Goal: Task Accomplishment & Management: Use online tool/utility

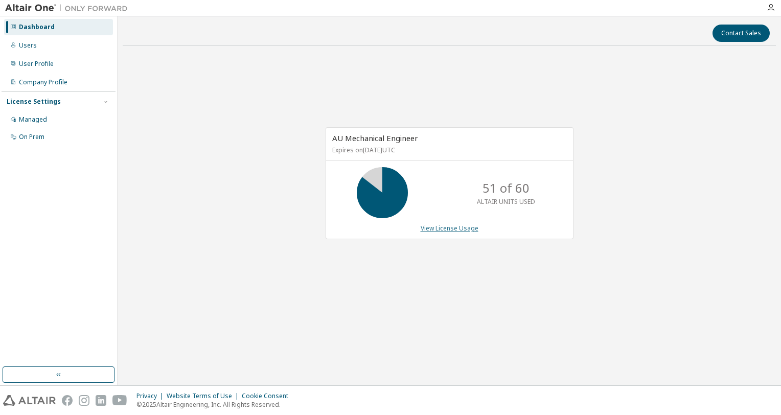
click at [448, 229] on link "View License Usage" at bounding box center [450, 228] width 58 height 9
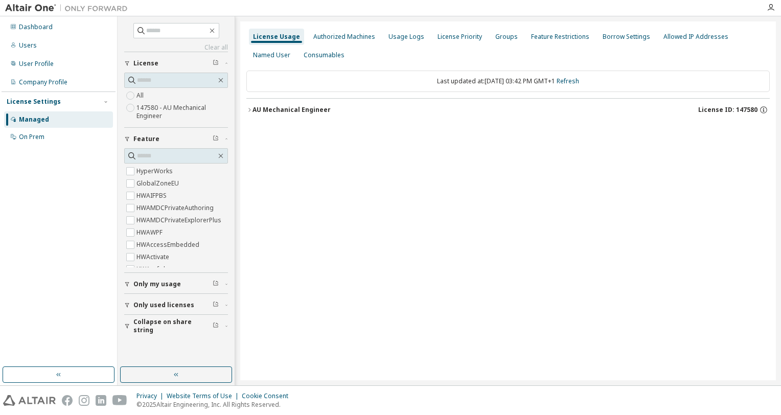
click at [255, 106] on div "AU Mechanical Engineer" at bounding box center [291, 110] width 78 height 8
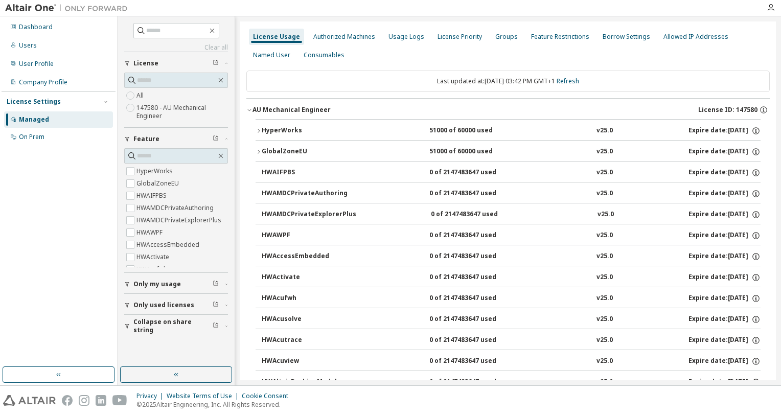
click at [275, 129] on div "HyperWorks" at bounding box center [308, 130] width 92 height 9
